Goal: Information Seeking & Learning: Learn about a topic

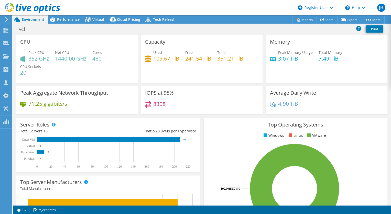
select select "EULondon"
select select "USD"
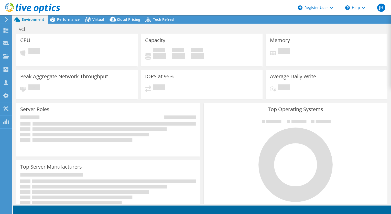
select select "EULondon"
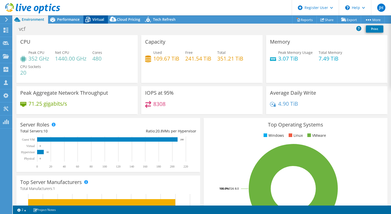
click at [91, 17] on icon at bounding box center [87, 19] width 9 height 9
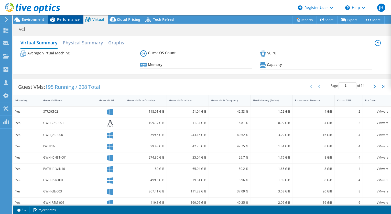
click at [66, 19] on span "Performance" at bounding box center [68, 19] width 23 height 5
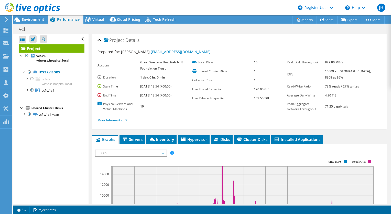
click at [125, 120] on link "More Information" at bounding box center [113, 120] width 30 height 4
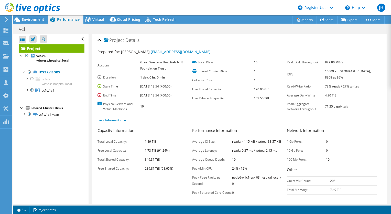
drag, startPoint x: 344, startPoint y: 78, endPoint x: 333, endPoint y: 72, distance: 12.8
click at [333, 72] on tr "IOPS 15509 at Peak, 8308 at 95%" at bounding box center [330, 74] width 87 height 15
copy tr "15509 at [GEOGRAPHIC_DATA], 8308 at 95%"
drag, startPoint x: 369, startPoint y: 86, endPoint x: 334, endPoint y: 86, distance: 34.6
click at [334, 86] on td "73% reads / 27% writes" at bounding box center [349, 86] width 49 height 9
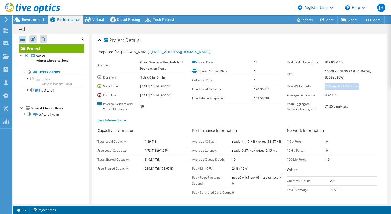
copy b "73% reads / 27% writes"
drag, startPoint x: 280, startPoint y: 141, endPoint x: 218, endPoint y: 142, distance: 61.7
click at [218, 142] on div "Performance Information Average IO Size: reads: 44.15 KiB / writes: 33.57 KiB A…" at bounding box center [239, 162] width 95 height 70
click at [218, 142] on td "Average IO Size:" at bounding box center [212, 141] width 40 height 9
click at [247, 147] on td "reads: 0.37 ms / writes: 2.15 ms" at bounding box center [257, 150] width 50 height 9
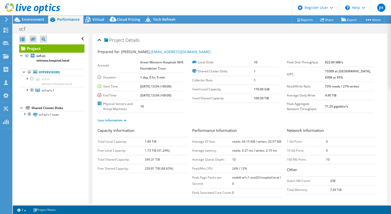
drag, startPoint x: 280, startPoint y: 141, endPoint x: 218, endPoint y: 149, distance: 63.0
click at [218, 149] on div "Performance Information Average IO Size: reads: 44.15 KiB / writes: 33.57 KiB A…" at bounding box center [239, 162] width 95 height 70
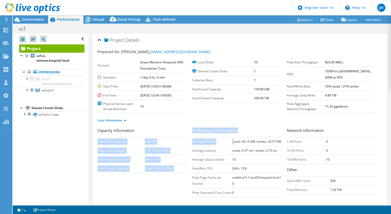
drag, startPoint x: 218, startPoint y: 149, endPoint x: 231, endPoint y: 136, distance: 18.8
click at [231, 136] on div "Capacity Information Total Local Capacity: 1.89 TiB Free Local Capacity: 1.73 T…" at bounding box center [240, 163] width 284 height 72
click at [231, 137] on table "Average IO Size: reads: 44.15 KiB / writes: 33.57 KiB Average Latency: reads: 0…" at bounding box center [237, 167] width 90 height 60
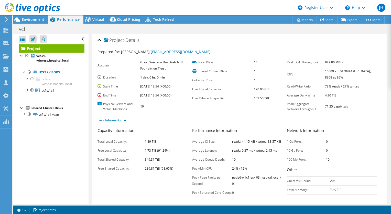
click at [269, 146] on td "reads: 0.37 ms / writes: 2.15 ms" at bounding box center [257, 150] width 50 height 9
drag, startPoint x: 278, startPoint y: 141, endPoint x: 254, endPoint y: 138, distance: 24.4
click at [254, 139] on b "reads: 44.15 KiB / writes: 33.57 KiB" at bounding box center [256, 141] width 49 height 4
drag, startPoint x: 254, startPoint y: 138, endPoint x: 279, endPoint y: 141, distance: 25.4
click at [279, 141] on b "reads: 44.15 KiB / writes: 33.57 KiB" at bounding box center [256, 141] width 49 height 4
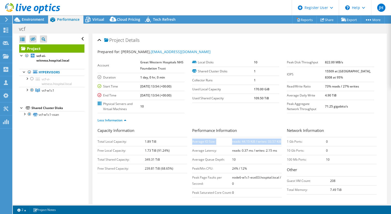
drag, startPoint x: 279, startPoint y: 141, endPoint x: 191, endPoint y: 138, distance: 87.6
click at [192, 138] on tr "Average IO Size: reads: 44.15 KiB / writes: 33.57 KiB" at bounding box center [237, 141] width 90 height 9
copy tr "Average IO Size: reads: 44.15 KiB / writes: 33.57 KiB"
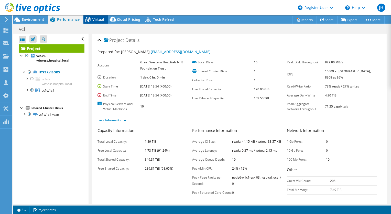
click at [100, 19] on span "Virtual" at bounding box center [98, 19] width 12 height 5
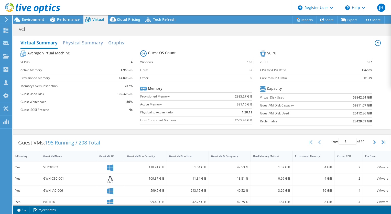
click at [367, 62] on b "857" at bounding box center [369, 61] width 5 height 5
copy b "857"
drag, startPoint x: 370, startPoint y: 78, endPoint x: 257, endPoint y: 78, distance: 113.2
click at [260, 78] on section "vCPU vCPU 857 CPU to vCPU Ratio 1:42.85 Core to vCPU Ratio 1:1.79 Capacity Virt…" at bounding box center [320, 88] width 120 height 79
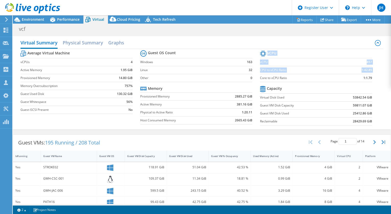
copy tbody "vCPU vCPU 857 CPU to vCPU Ratio 1:42.85"
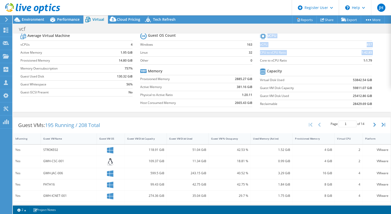
scroll to position [17, 0]
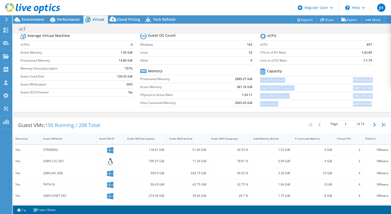
drag, startPoint x: 258, startPoint y: 78, endPoint x: 368, endPoint y: 103, distance: 112.6
click at [368, 103] on tbody "Capacity Virtual Disk Used 53842.54 GiB Guest VM Disk Capacity 59811.07 GiB Gue…" at bounding box center [316, 87] width 112 height 41
copy tbody "Virtual Disk Used 53842.54 GiB Guest VM Disk Capacity 59811.07 GiB Guest VM Dis…"
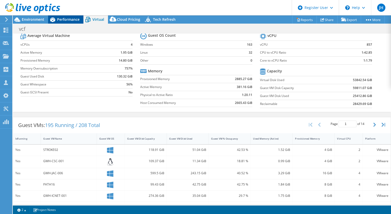
click at [66, 21] on span "Performance" at bounding box center [68, 19] width 23 height 5
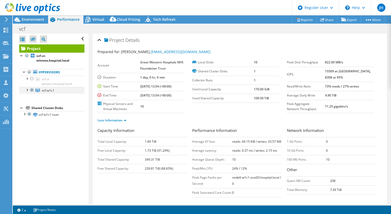
click at [28, 90] on div at bounding box center [26, 89] width 5 height 5
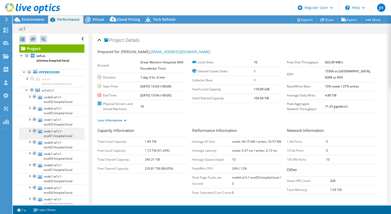
scroll to position [33, 0]
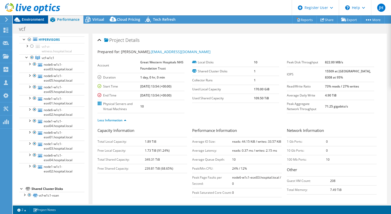
click at [30, 18] on span "Environment" at bounding box center [33, 19] width 23 height 5
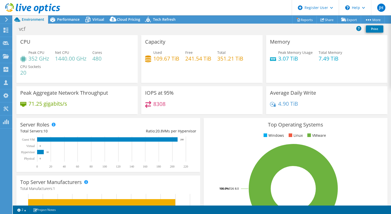
click at [117, 148] on rect at bounding box center [106, 152] width 172 height 32
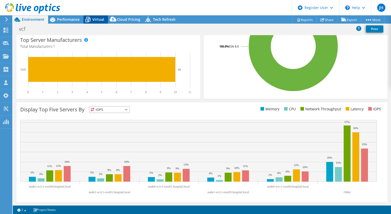
click at [97, 17] on span "Virtual" at bounding box center [98, 19] width 12 height 5
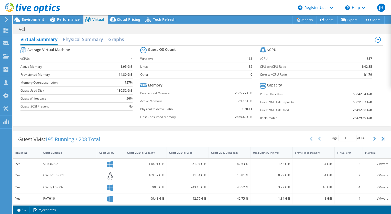
scroll to position [0, 0]
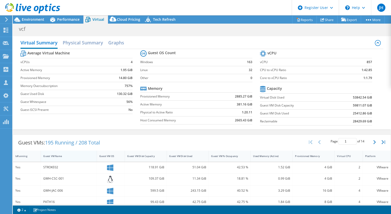
click at [59, 155] on div "Guest VM Name" at bounding box center [65, 155] width 45 height 3
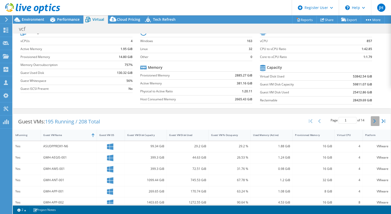
click at [373, 120] on icon "button" at bounding box center [374, 121] width 3 height 4
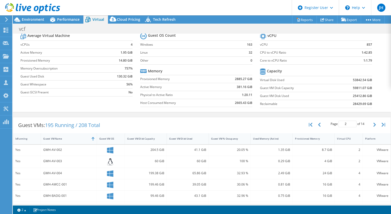
scroll to position [10, 0]
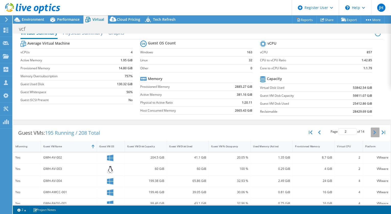
click at [371, 131] on button "button" at bounding box center [375, 132] width 9 height 10
type input "3"
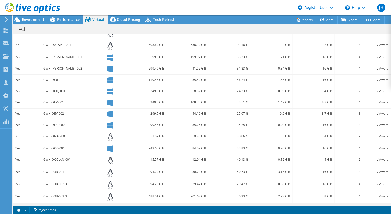
scroll to position [0, 0]
